Goal: Navigation & Orientation: Find specific page/section

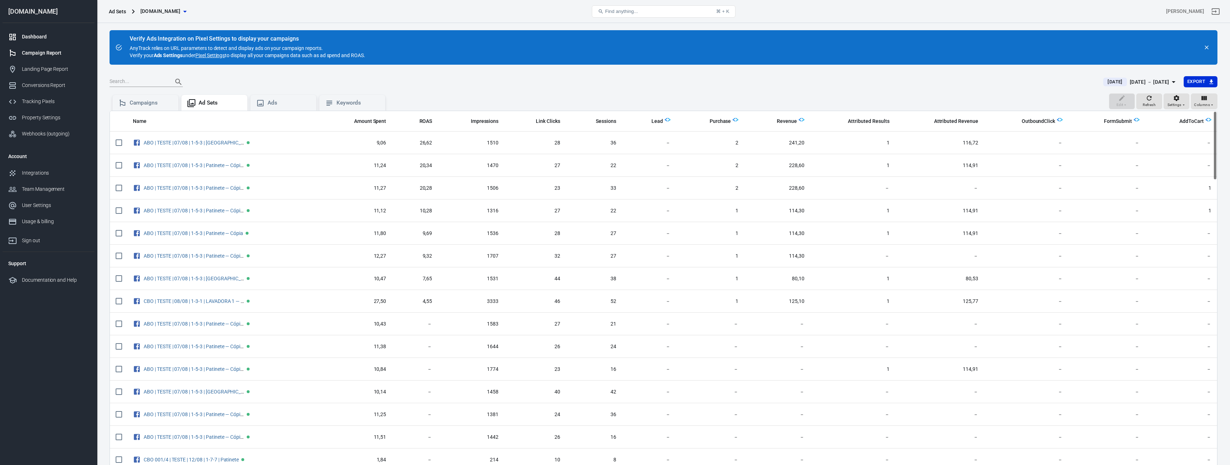
click at [68, 37] on div "Dashboard" at bounding box center [55, 37] width 67 height 8
